Goal: Information Seeking & Learning: Find specific fact

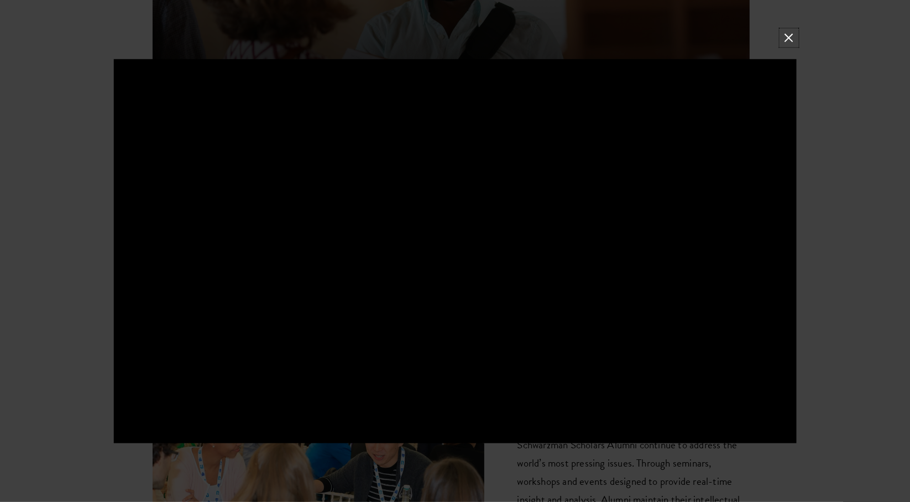
click at [793, 32] on button at bounding box center [789, 37] width 14 height 14
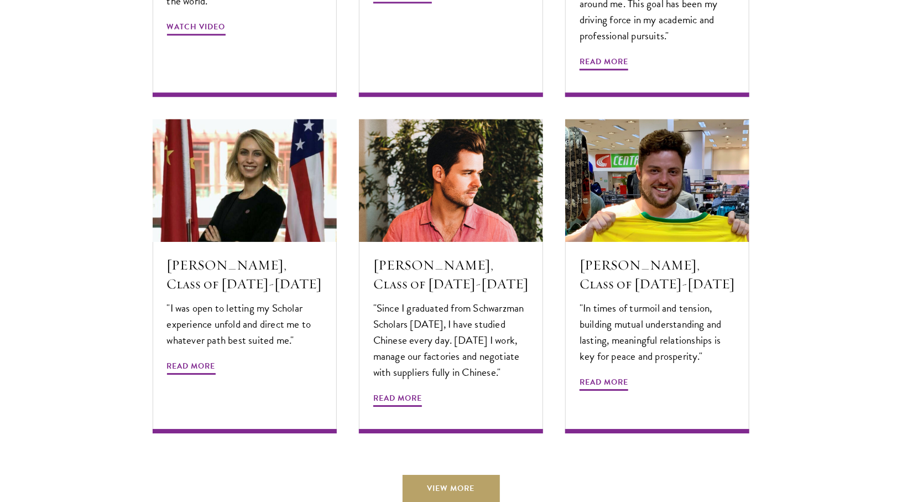
scroll to position [3636, 0]
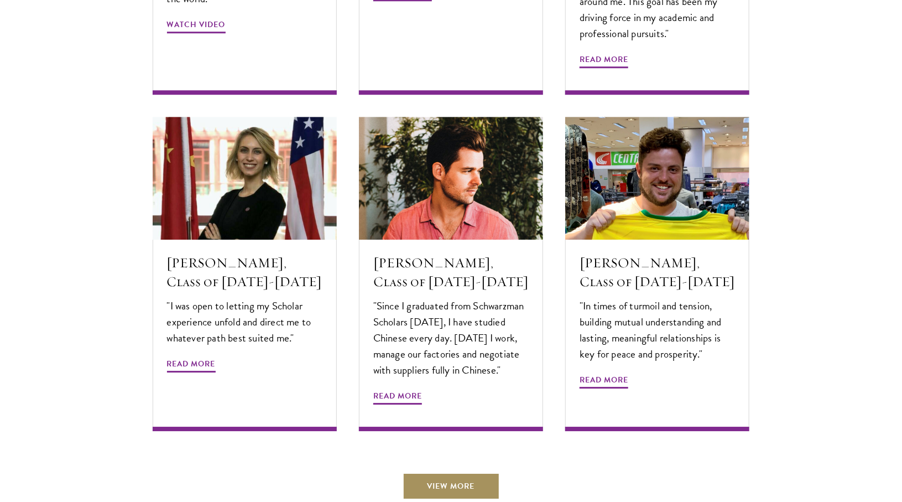
click at [420, 472] on link "View More" at bounding box center [451, 485] width 97 height 27
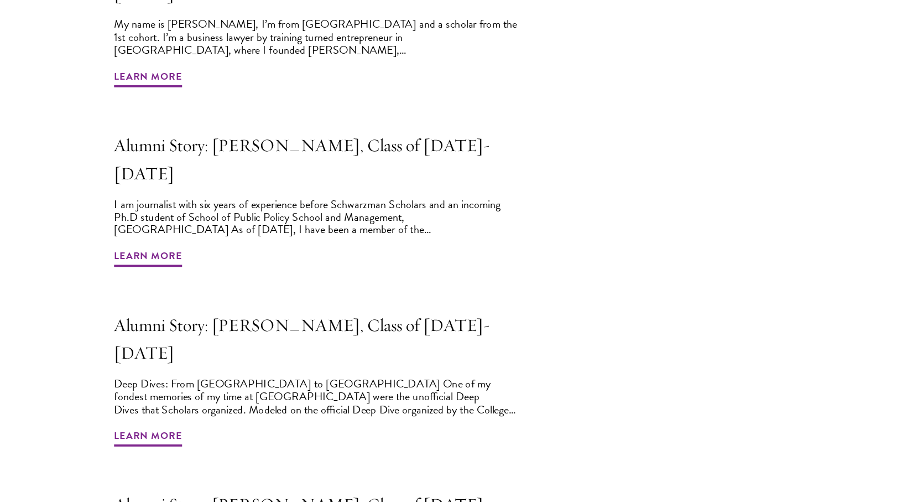
scroll to position [742, 0]
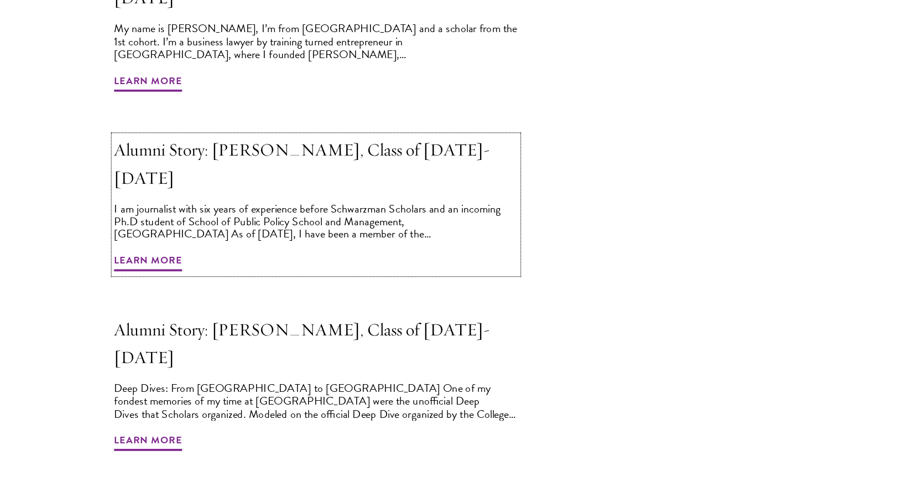
click at [194, 181] on div "I am journalist with six years of experience before Schwarzman Scholars and an …" at bounding box center [312, 196] width 318 height 30
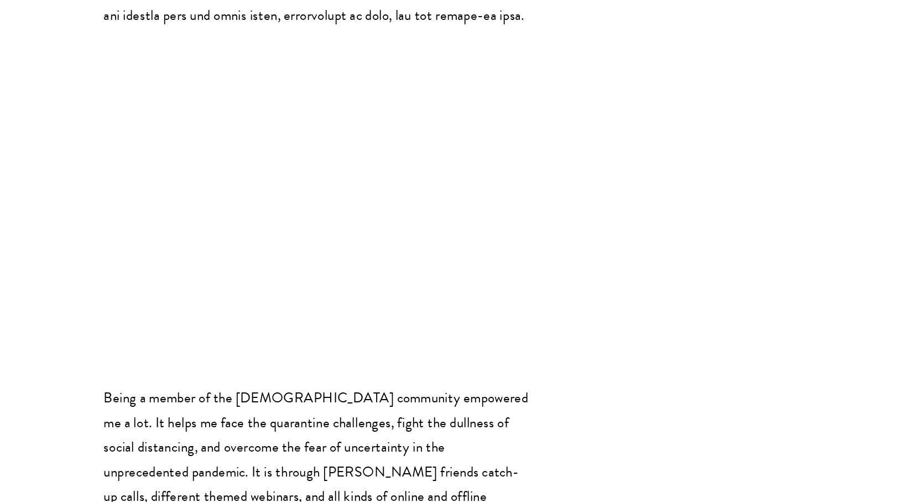
scroll to position [1255, 0]
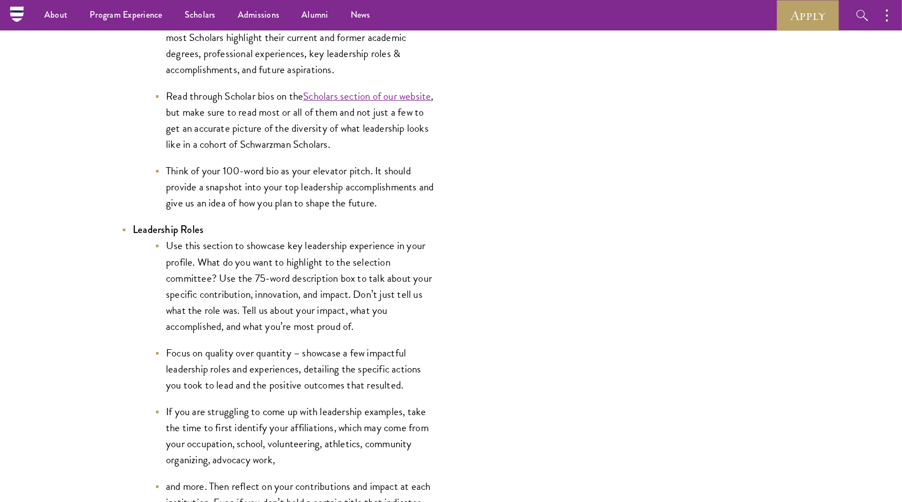
scroll to position [2266, 0]
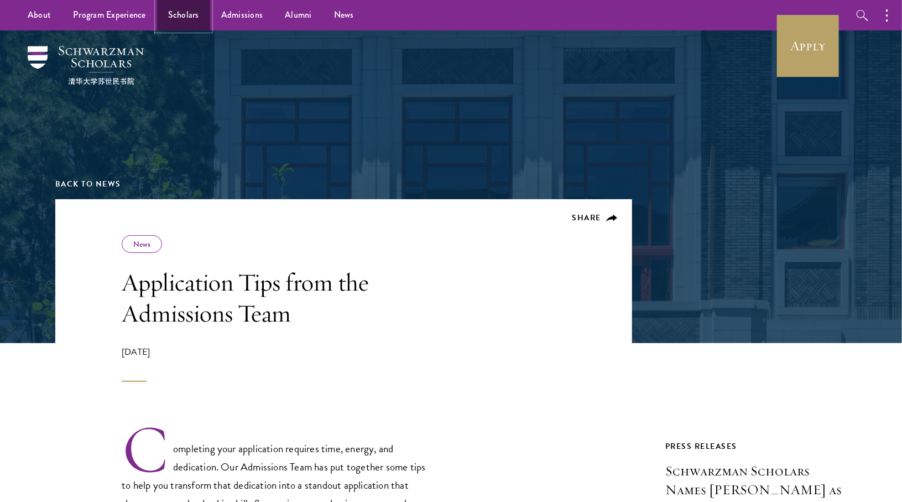
click at [183, 4] on link "Scholars" at bounding box center [183, 15] width 53 height 30
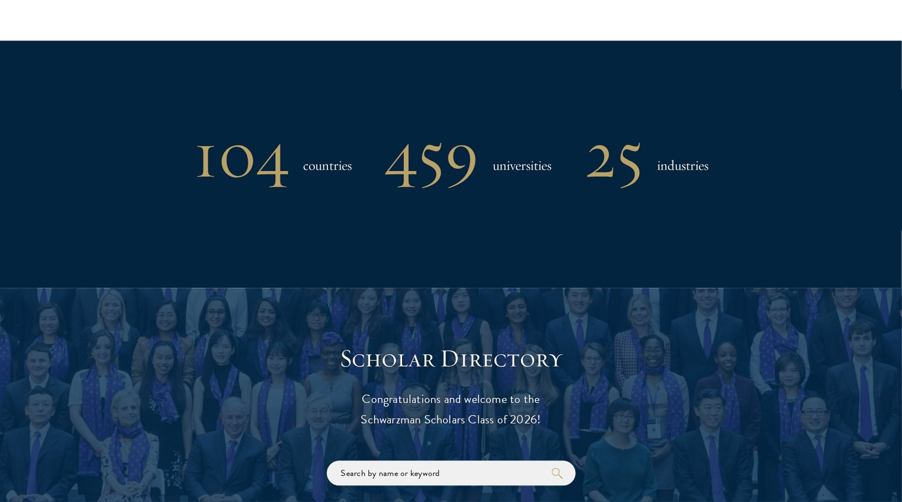
scroll to position [895, 0]
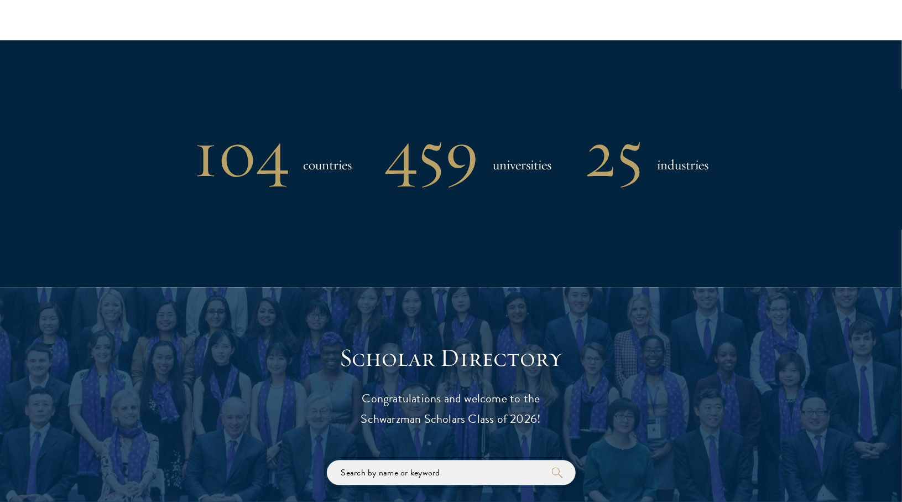
click at [430, 477] on input "search" at bounding box center [451, 472] width 249 height 25
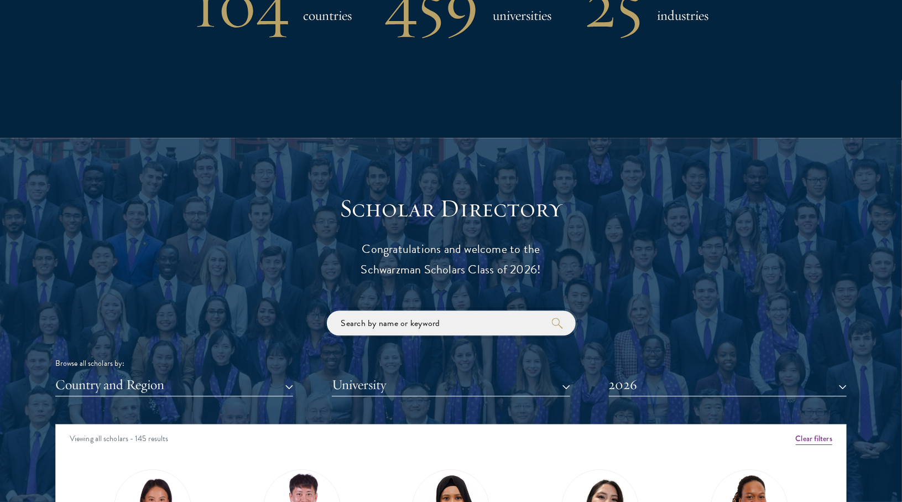
scroll to position [1045, 0]
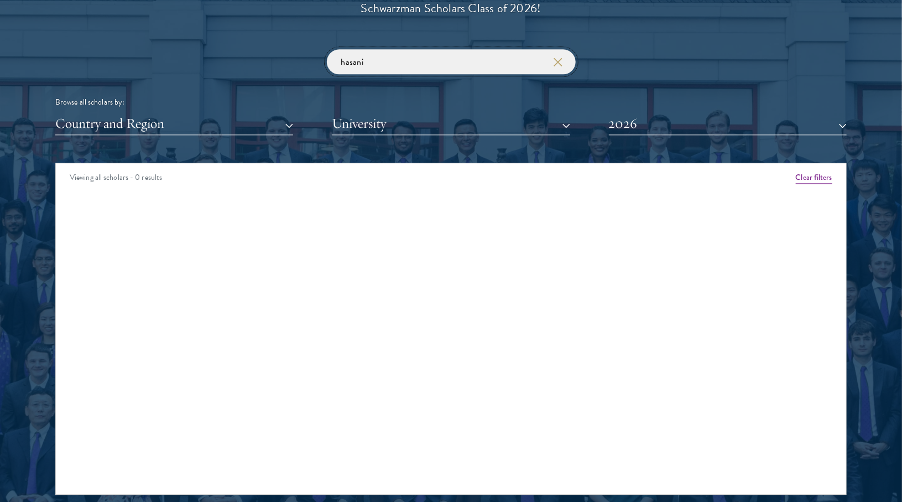
scroll to position [1308, 0]
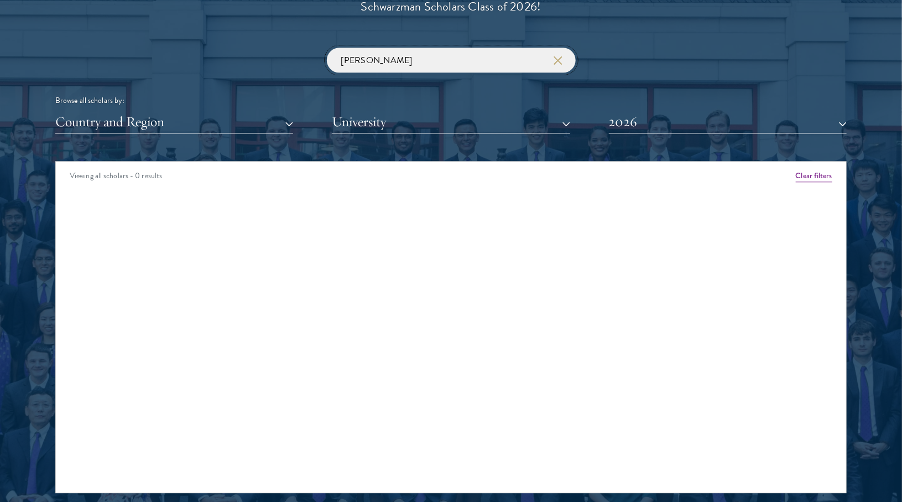
type input "arnold"
click button "submit" at bounding box center [0, 0] width 0 height 0
click at [618, 129] on button "2026" at bounding box center [728, 122] width 238 height 23
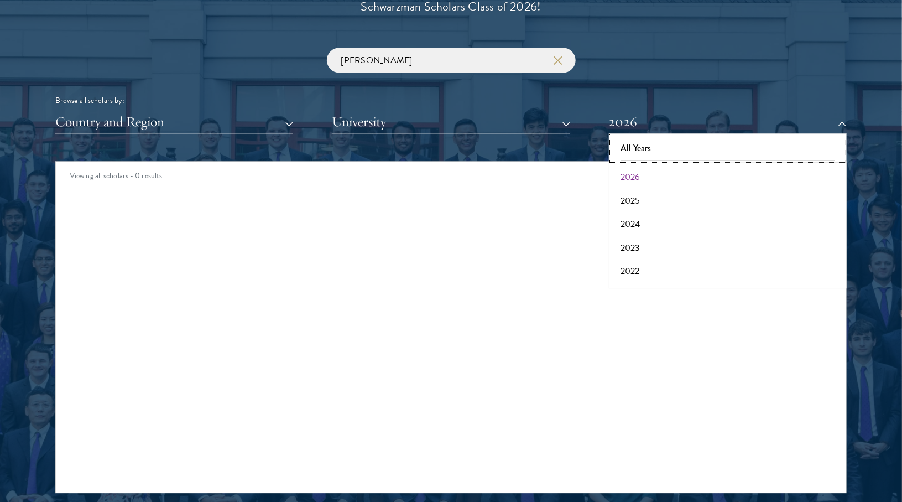
click at [634, 139] on button "All Years" at bounding box center [727, 148] width 231 height 23
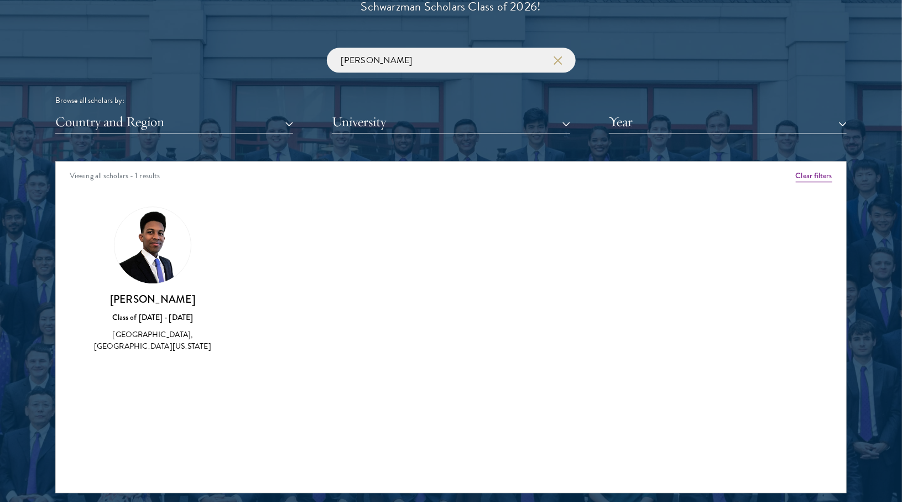
click at [152, 249] on img at bounding box center [153, 245] width 76 height 76
click at [140, 266] on img at bounding box center [153, 245] width 76 height 76
